Goal: Transaction & Acquisition: Purchase product/service

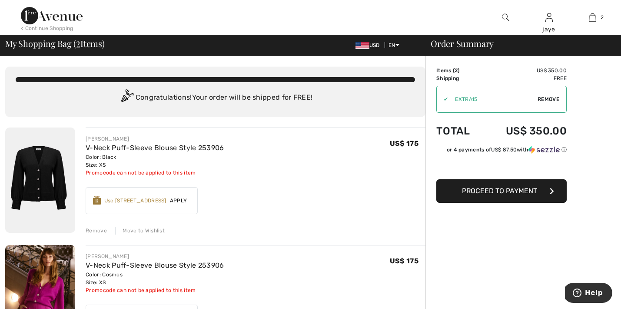
click at [179, 200] on span "Apply" at bounding box center [178, 200] width 24 height 8
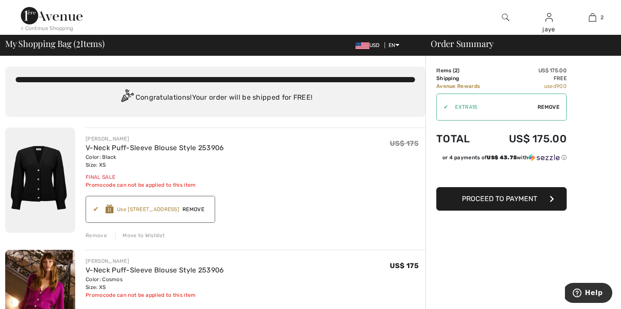
click at [471, 199] on span "Proceed to Payment" at bounding box center [499, 198] width 75 height 8
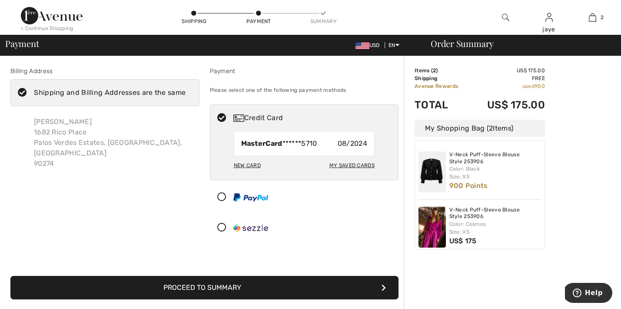
click at [366, 165] on div "My Saved Cards" at bounding box center [351, 165] width 45 height 15
radio input "true"
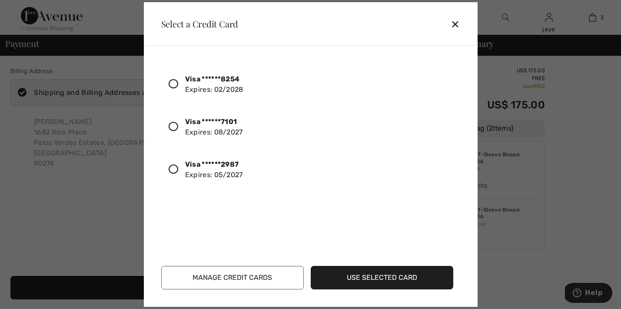
click at [175, 126] on icon at bounding box center [174, 127] width 10 height 10
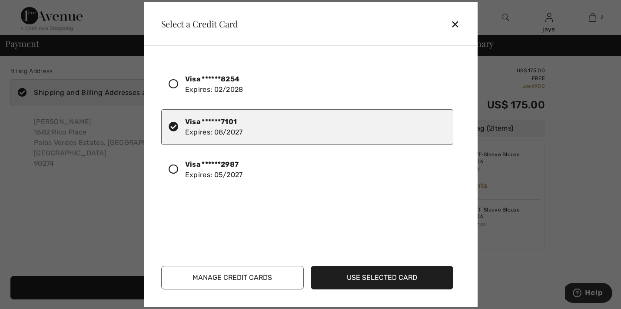
click at [338, 276] on button "Use Selected Card" at bounding box center [382, 277] width 143 height 23
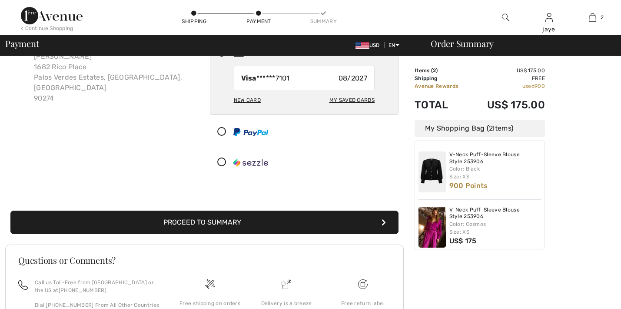
click at [310, 218] on button "Proceed to Summary" at bounding box center [204, 221] width 388 height 23
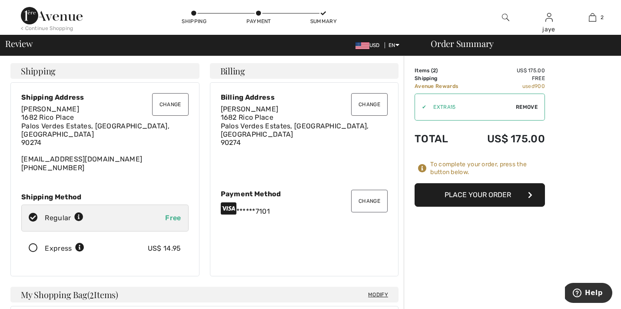
click at [505, 195] on button "Place Your Order" at bounding box center [480, 194] width 130 height 23
